Goal: Find contact information: Find contact information

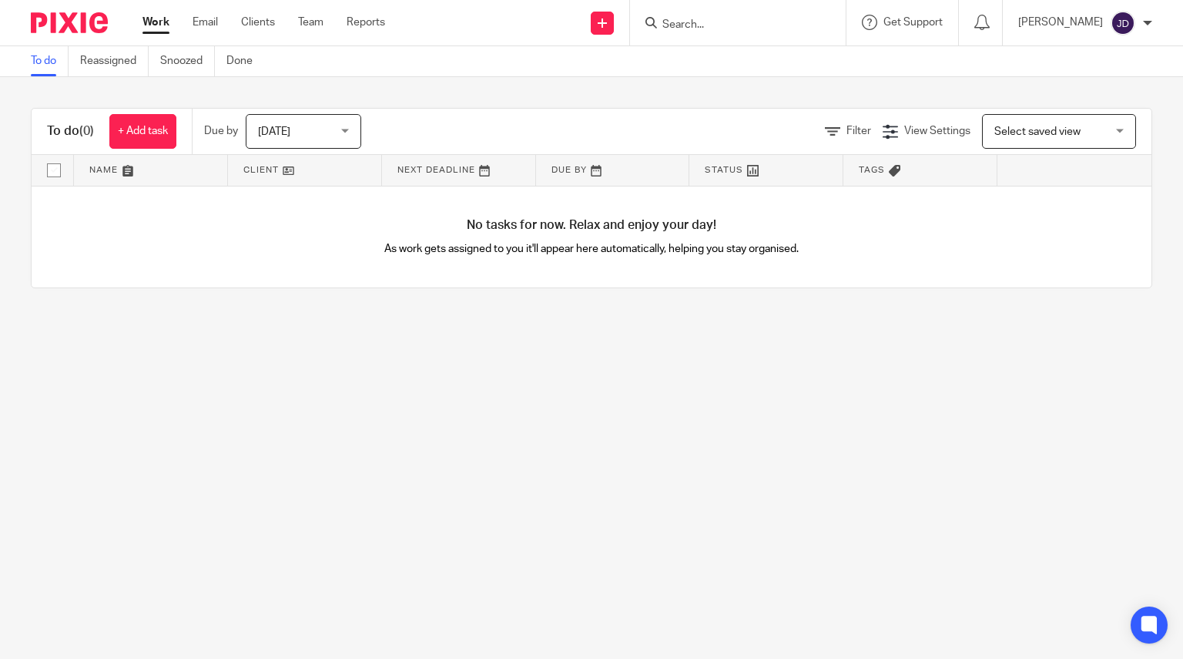
click at [729, 15] on form at bounding box center [743, 22] width 164 height 19
click at [719, 17] on form at bounding box center [743, 22] width 164 height 19
click at [685, 17] on form at bounding box center [743, 22] width 164 height 19
click at [657, 25] on icon at bounding box center [651, 23] width 12 height 12
click at [724, 36] on div at bounding box center [738, 22] width 216 height 45
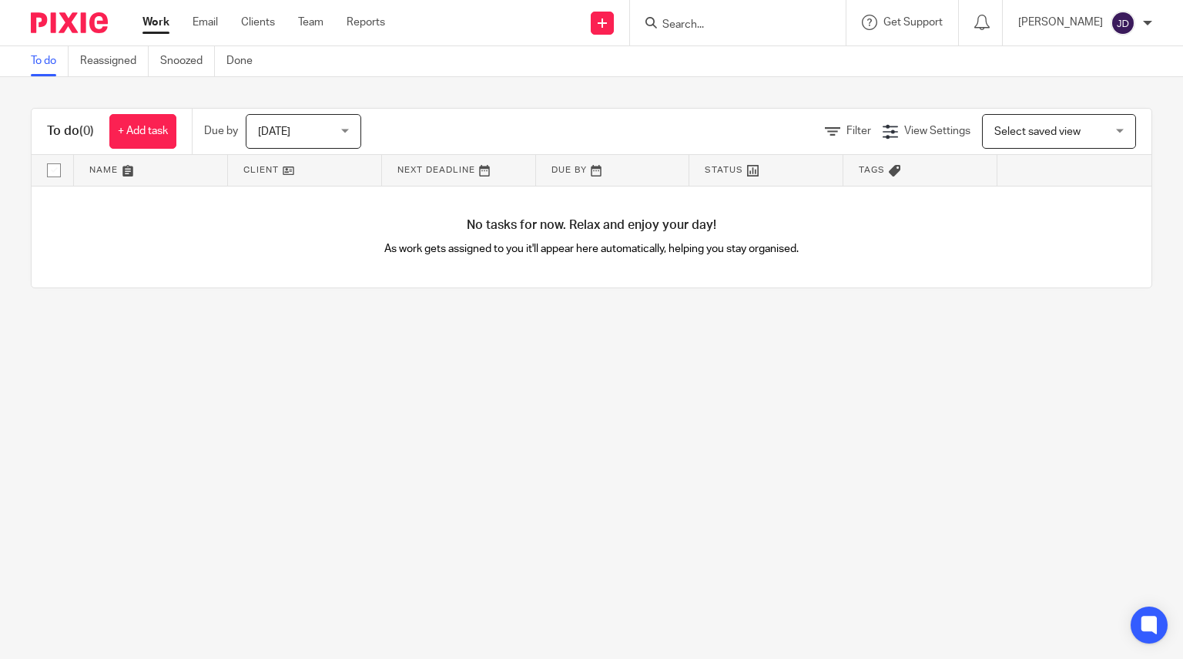
click at [738, 22] on input "Search" at bounding box center [730, 25] width 139 height 14
type input "roofbunk intern"
click at [738, 55] on link at bounding box center [764, 66] width 212 height 35
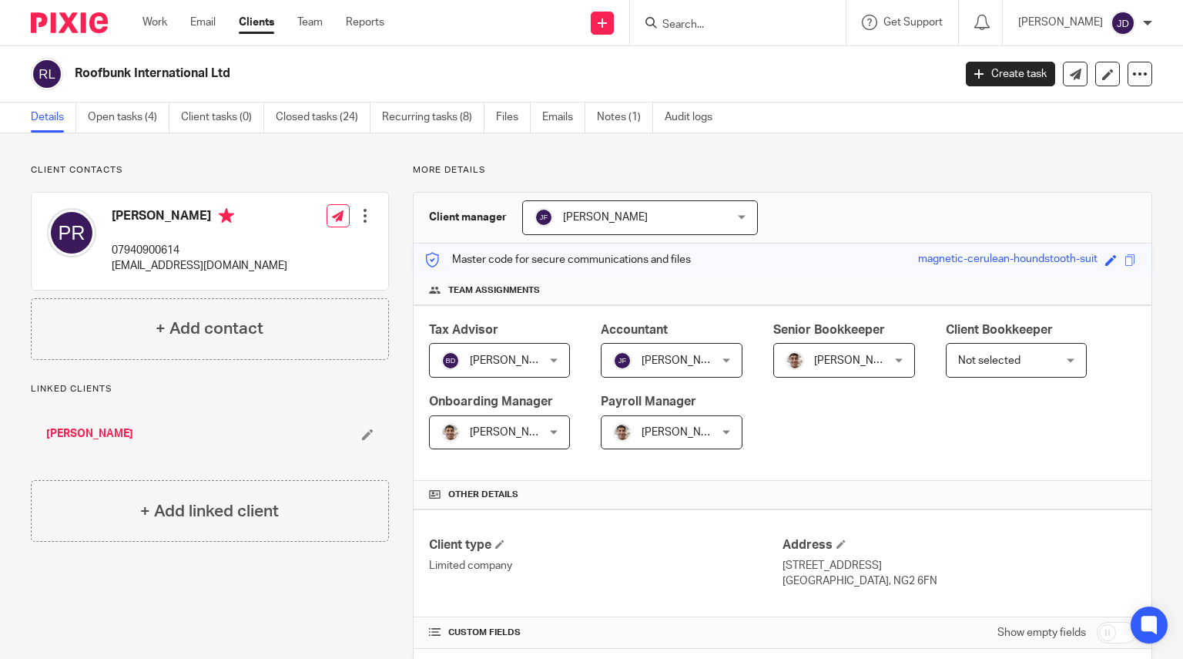
click at [696, 29] on input "Search" at bounding box center [730, 25] width 139 height 14
type input "88"
click at [726, 63] on link at bounding box center [788, 66] width 260 height 35
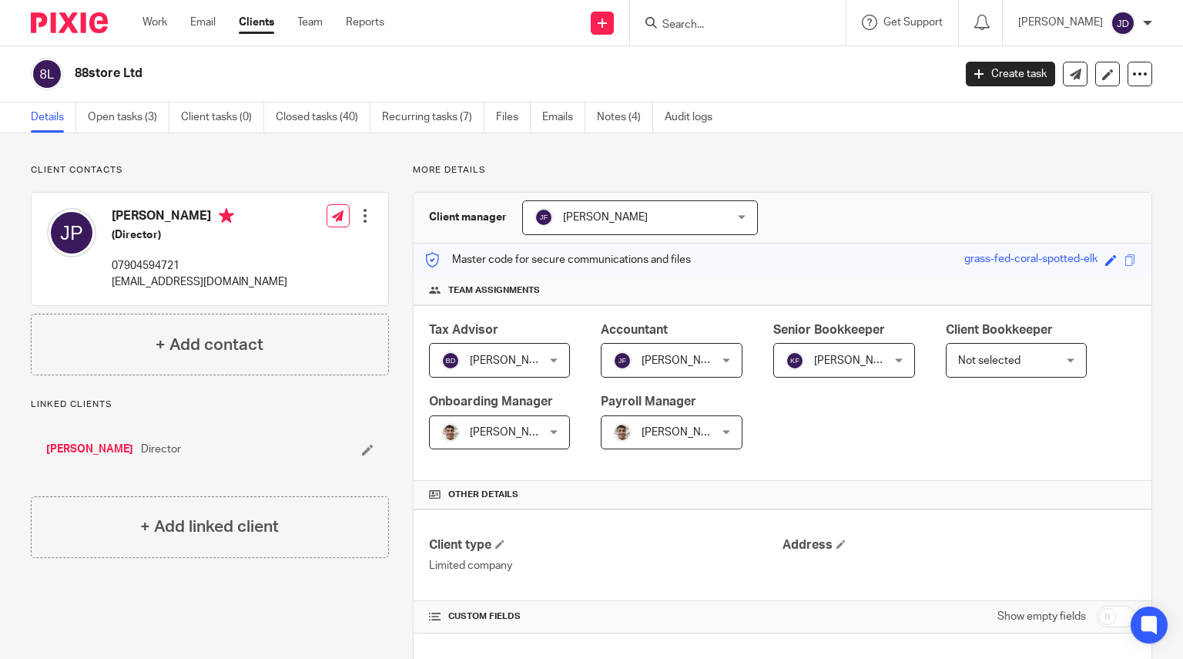
click at [684, 21] on input "Search" at bounding box center [730, 25] width 139 height 14
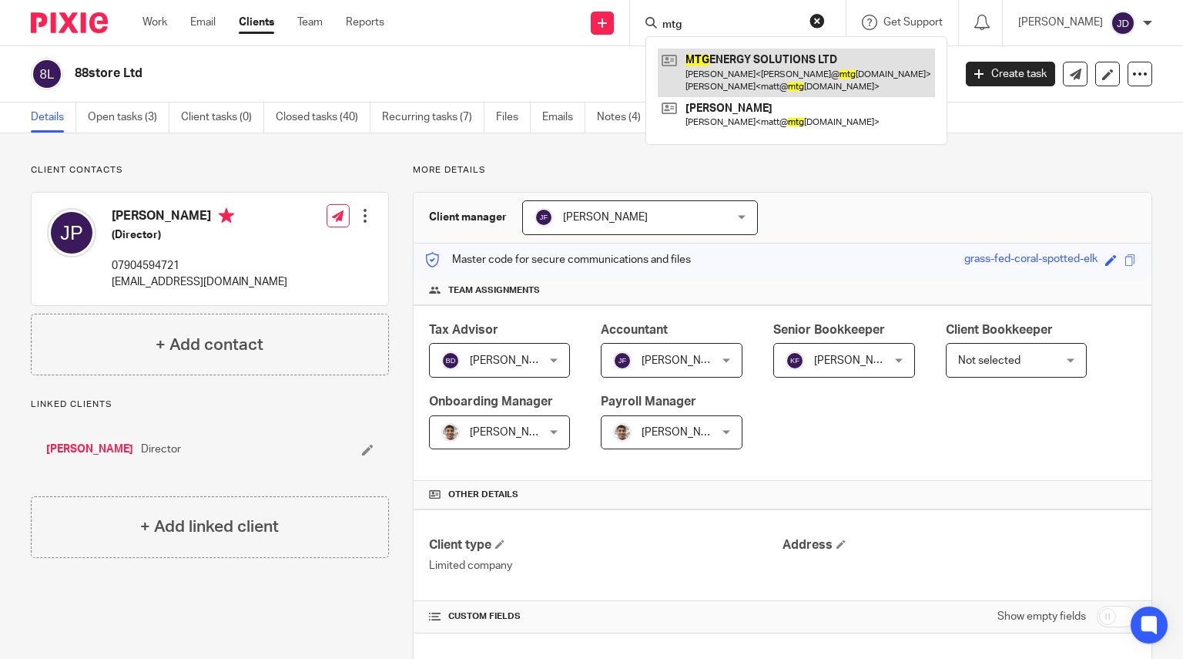
type input "mtg"
click at [766, 65] on link at bounding box center [796, 73] width 277 height 48
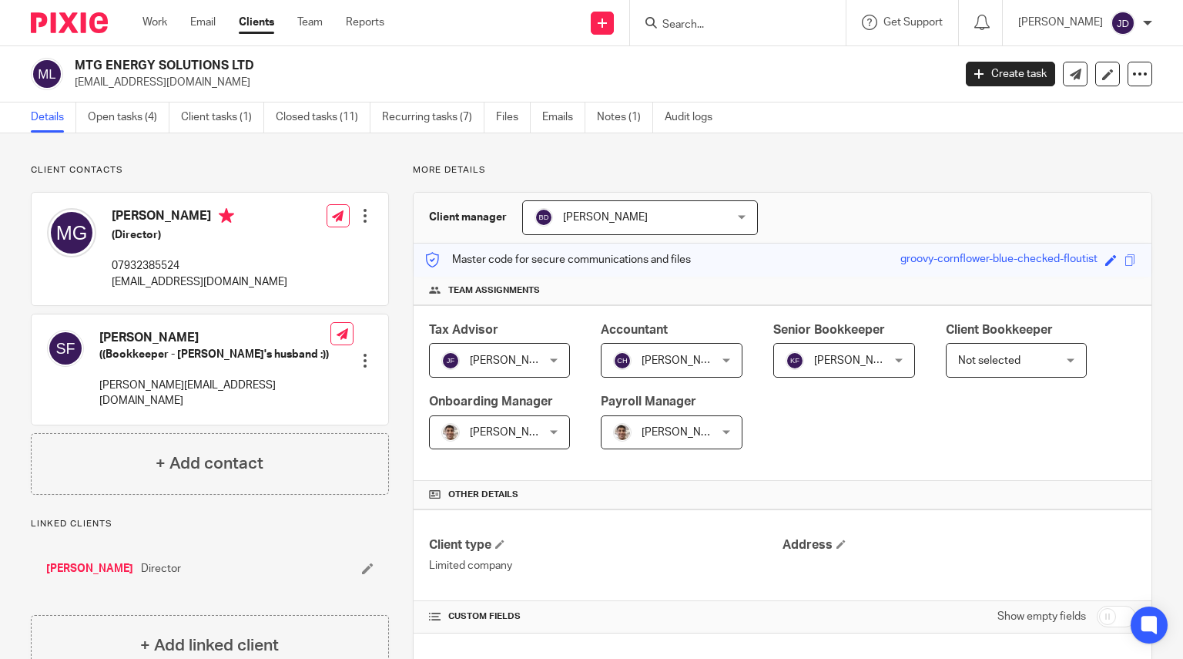
click at [729, 26] on input "Search" at bounding box center [730, 25] width 139 height 14
type input "88store"
click at [762, 79] on link at bounding box center [788, 66] width 260 height 35
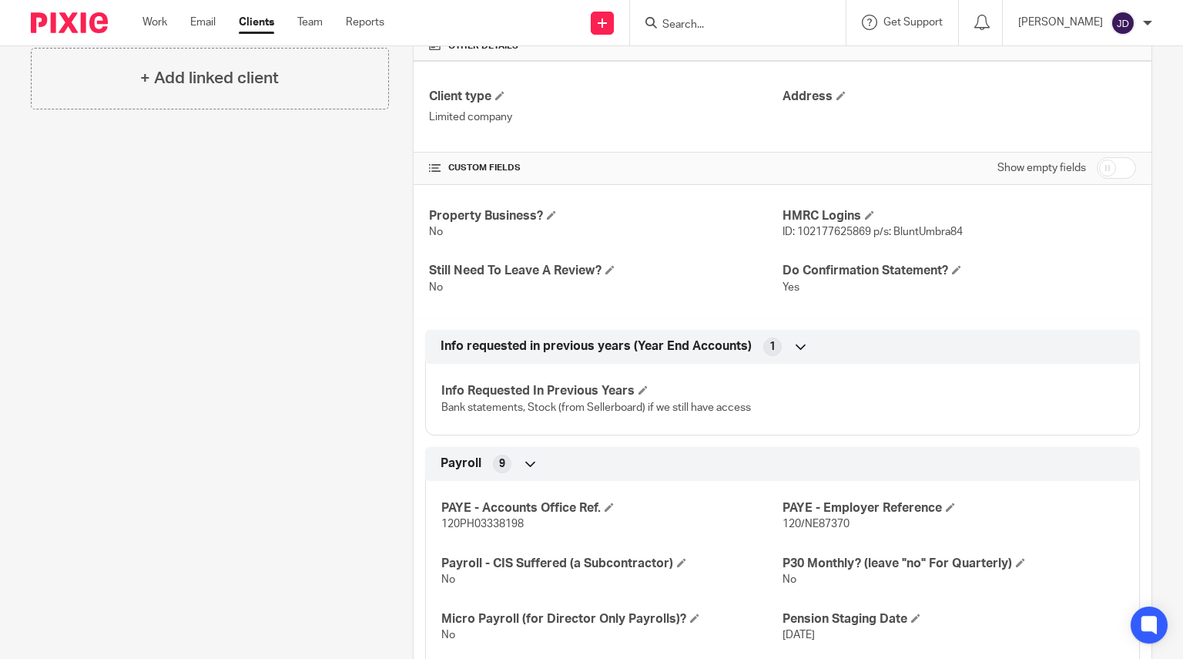
scroll to position [2, 0]
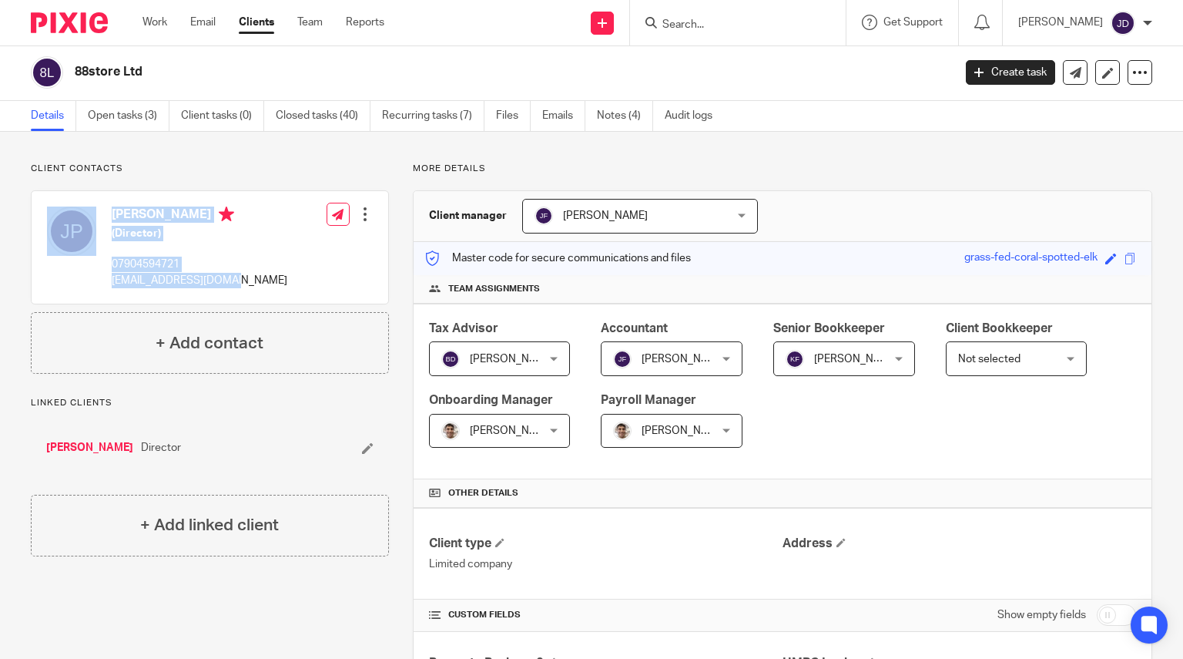
drag, startPoint x: 216, startPoint y: 278, endPoint x: 99, endPoint y: 273, distance: 117.2
click at [99, 273] on div "[PERSON_NAME] (Director) 07904594721 [EMAIL_ADDRESS][DOMAIN_NAME]" at bounding box center [167, 247] width 240 height 97
click at [214, 283] on p "[EMAIL_ADDRESS][DOMAIN_NAME]" at bounding box center [200, 280] width 176 height 15
drag, startPoint x: 227, startPoint y: 282, endPoint x: 111, endPoint y: 283, distance: 116.3
click at [111, 283] on div "[PERSON_NAME] (Director) 07904594721 [EMAIL_ADDRESS][DOMAIN_NAME] Edit contact …" at bounding box center [210, 247] width 357 height 112
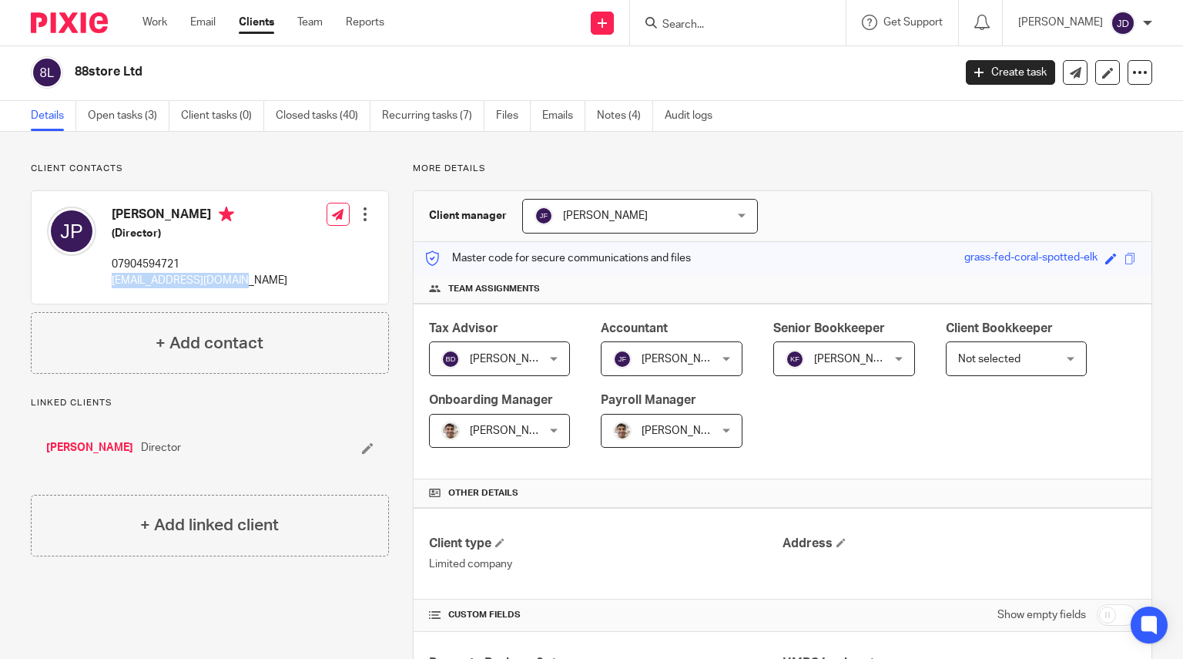
copy p "[EMAIL_ADDRESS][DOMAIN_NAME]"
